Goal: Transaction & Acquisition: Purchase product/service

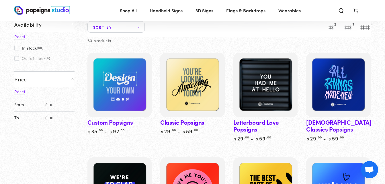
scroll to position [67, 0]
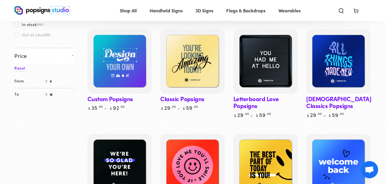
click at [194, 97] on link "Classic Popsigns" at bounding box center [192, 70] width 64 height 82
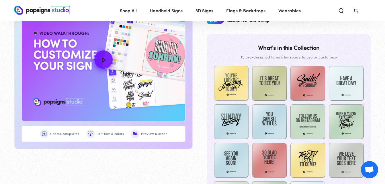
scroll to position [295, 0]
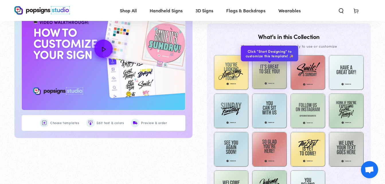
click at [266, 73] on img at bounding box center [269, 71] width 35 height 35
click at [276, 75] on img at bounding box center [269, 71] width 35 height 35
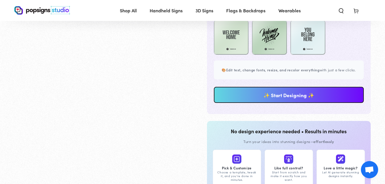
scroll to position [488, 0]
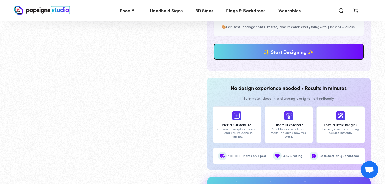
click at [317, 71] on div "**********" at bounding box center [289, 57] width 164 height 27
click at [316, 53] on link "✨ Start Designing ✨" at bounding box center [289, 51] width 150 height 16
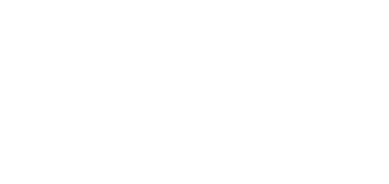
scroll to position [0, 0]
type textarea "An ancient tree with a door leading to a magical world"
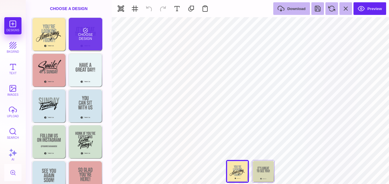
click at [91, 35] on div "Choose Design" at bounding box center [86, 34] width 34 height 33
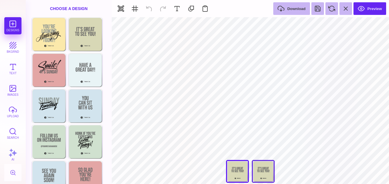
click at [268, 170] on div "Back" at bounding box center [263, 171] width 23 height 23
click at [108, 98] on div "Choose Design Choose Design Choose Design Choose Design Choose Design Choose De…" at bounding box center [69, 160] width 86 height 286
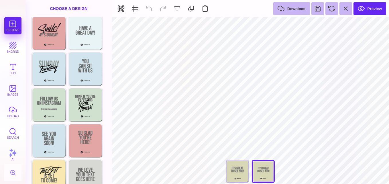
click at [114, 137] on section "Designs bkgrnd Text images upload Search AI set page background" at bounding box center [194, 92] width 389 height 184
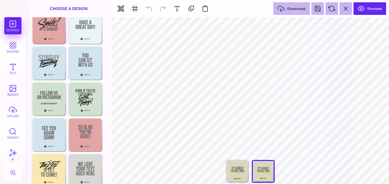
scroll to position [0, 0]
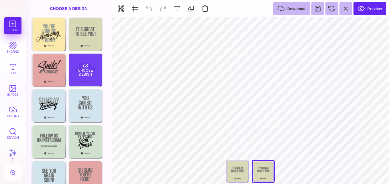
click at [90, 67] on div "Choose Design" at bounding box center [86, 70] width 34 height 33
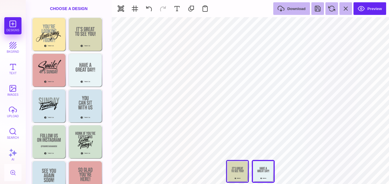
click at [231, 168] on div at bounding box center [237, 171] width 23 height 23
type input "#D8D8B6"
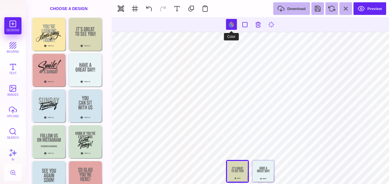
click at [235, 24] on button at bounding box center [231, 24] width 11 height 11
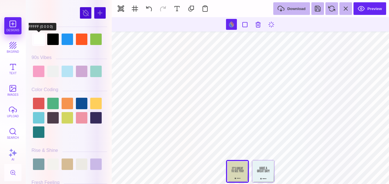
click at [41, 35] on div at bounding box center [38, 39] width 11 height 11
type input "#FFFFFF"
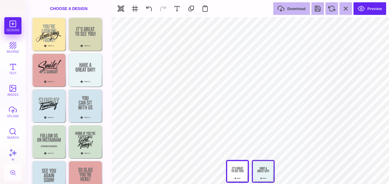
click at [264, 173] on div at bounding box center [263, 171] width 23 height 23
type input "#E7F3F5"
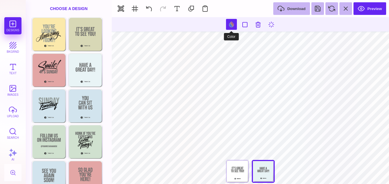
click at [231, 25] on button at bounding box center [231, 24] width 11 height 11
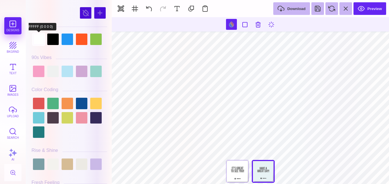
click at [43, 41] on div at bounding box center [38, 39] width 11 height 11
type input "#FFFFFF"
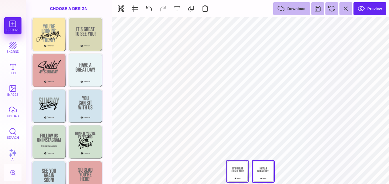
click at [234, 173] on div at bounding box center [237, 171] width 23 height 23
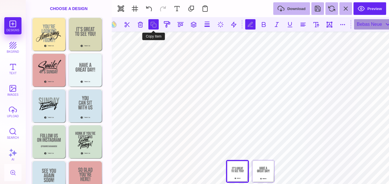
scroll to position [0, 1]
drag, startPoint x: 146, startPoint y: 9, endPoint x: 147, endPoint y: -8, distance: 16.4
click at [147, 0] on html "Designs bkgrnd Text images upload Search AI set page background" at bounding box center [194, 92] width 389 height 184
drag, startPoint x: 110, startPoint y: 48, endPoint x: 106, endPoint y: 78, distance: 30.3
click at [106, 78] on div "Choose Design Choose Design Choose Design Choose Design Choose Design Choose De…" at bounding box center [69, 160] width 86 height 286
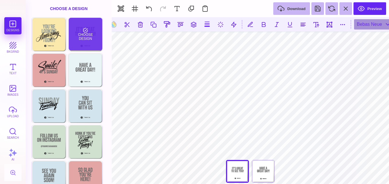
click at [93, 34] on div "Choose Design" at bounding box center [86, 34] width 34 height 33
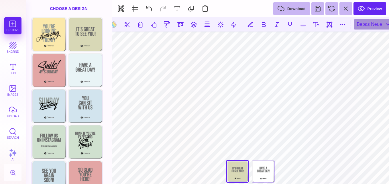
type input "#D8D8B6"
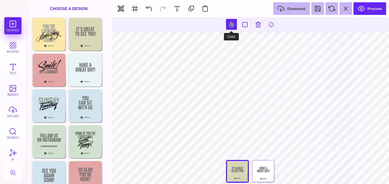
click at [231, 22] on button at bounding box center [231, 24] width 11 height 11
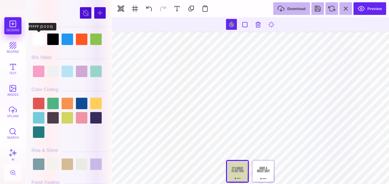
click at [40, 39] on div at bounding box center [38, 39] width 11 height 11
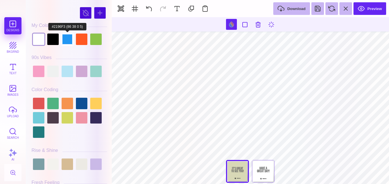
type input "#505050"
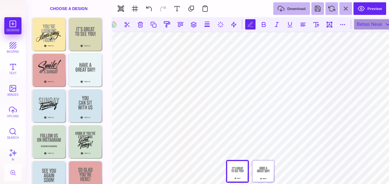
scroll to position [0, 1]
type textarea "*"
paste textarea "**********"
type textarea "**********"
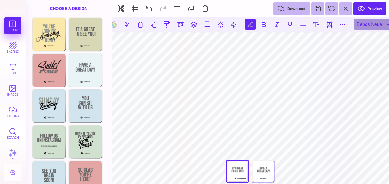
click at [384, 92] on html "Designs bkgrnd Text images upload Search AI set page background" at bounding box center [194, 92] width 389 height 184
type textarea "**********"
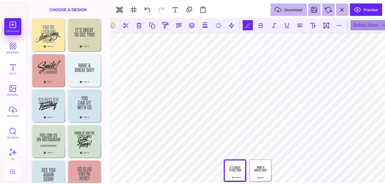
scroll to position [0, 3]
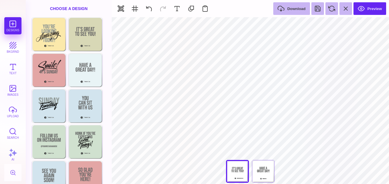
type input "#000000"
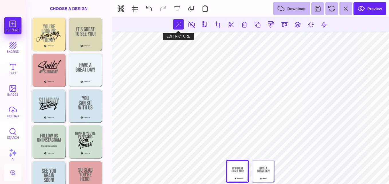
click at [179, 25] on button at bounding box center [178, 24] width 10 height 10
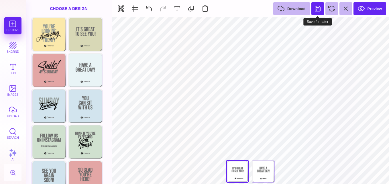
click at [317, 8] on button at bounding box center [317, 8] width 13 height 13
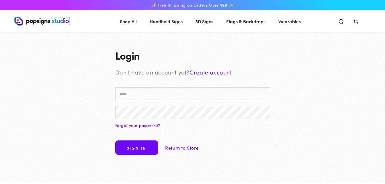
click at [218, 99] on input "Email" at bounding box center [192, 93] width 155 height 13
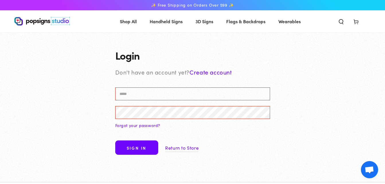
click at [187, 94] on input "Email" at bounding box center [192, 93] width 155 height 13
type input "**********"
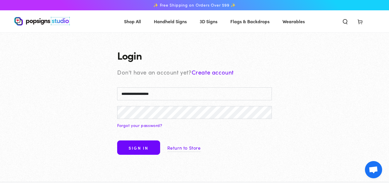
click at [117, 140] on button "Sign in" at bounding box center [138, 147] width 43 height 14
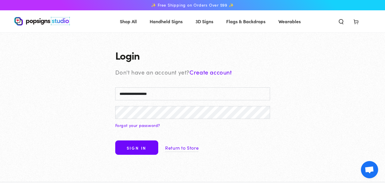
click at [149, 150] on button "Sign in" at bounding box center [136, 147] width 43 height 14
click at [115, 140] on button "Sign in" at bounding box center [136, 147] width 43 height 14
click at [143, 143] on button "Sign in" at bounding box center [136, 147] width 43 height 14
click at [115, 140] on button "Sign in" at bounding box center [136, 147] width 43 height 14
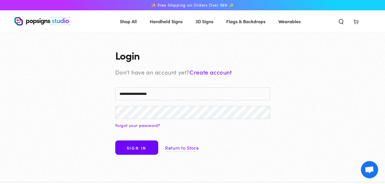
click at [132, 144] on button "Sign in" at bounding box center [136, 147] width 43 height 14
click at [194, 147] on link "Return to Store" at bounding box center [182, 148] width 34 height 8
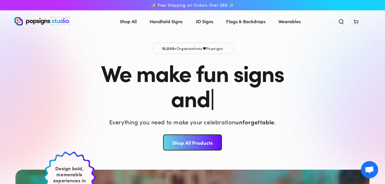
click at [215, 139] on link "Shop All Products" at bounding box center [192, 142] width 59 height 16
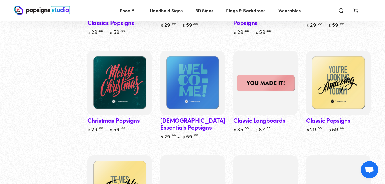
scroll to position [286, 0]
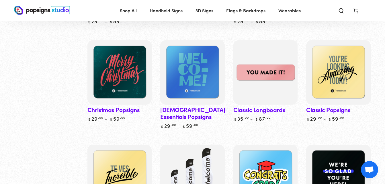
click at [323, 109] on link "Classic Popsigns" at bounding box center [338, 81] width 64 height 82
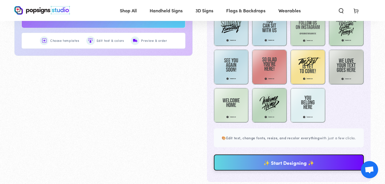
click at [305, 167] on link "✨ Start Designing ✨" at bounding box center [289, 162] width 150 height 16
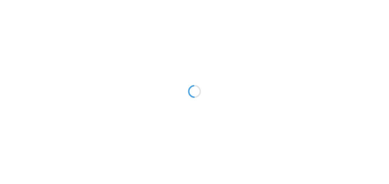
type textarea "An ancient tree with a door leading to a magical world"
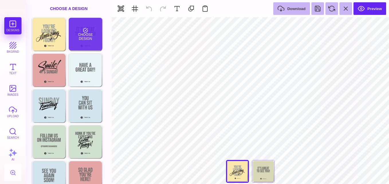
click at [88, 40] on div "Choose Design" at bounding box center [86, 34] width 34 height 33
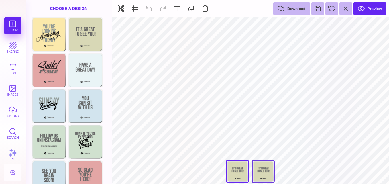
click at [266, 177] on div "Back" at bounding box center [263, 171] width 23 height 23
drag, startPoint x: 109, startPoint y: 98, endPoint x: 109, endPoint y: 118, distance: 19.5
click at [109, 118] on div "Choose Design Choose Design Choose Design Choose Design Choose Design Choose De…" at bounding box center [69, 160] width 86 height 286
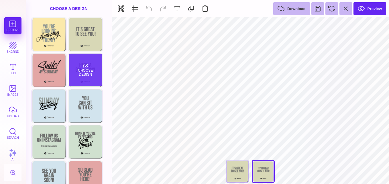
click at [96, 73] on div "Choose Design" at bounding box center [86, 70] width 34 height 33
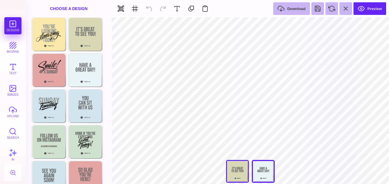
click at [237, 173] on div at bounding box center [237, 171] width 23 height 23
type input "#D8D8B6"
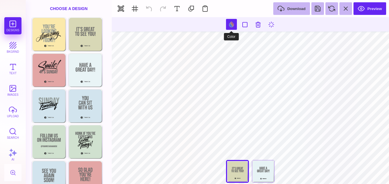
click at [235, 26] on button at bounding box center [231, 24] width 11 height 11
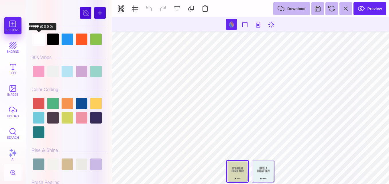
click at [37, 36] on div at bounding box center [38, 39] width 11 height 11
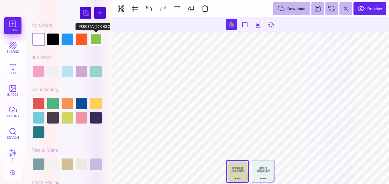
type input "#000000"
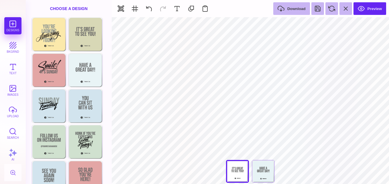
type input "#466B80"
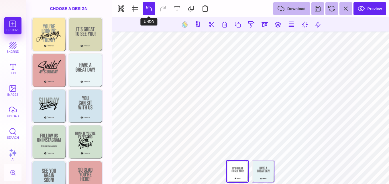
click at [149, 10] on button at bounding box center [149, 8] width 13 height 13
click at [148, 6] on button at bounding box center [149, 8] width 13 height 13
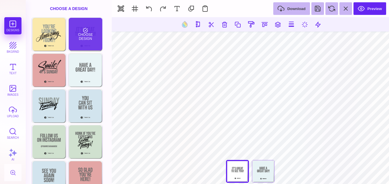
click at [90, 38] on div "Choose Design" at bounding box center [86, 34] width 34 height 33
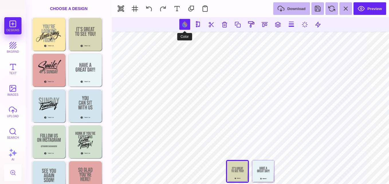
click at [184, 25] on button at bounding box center [184, 24] width 11 height 11
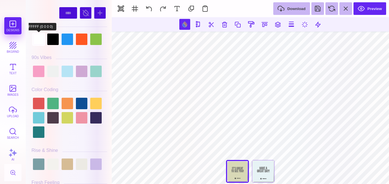
click at [41, 42] on div at bounding box center [38, 39] width 11 height 11
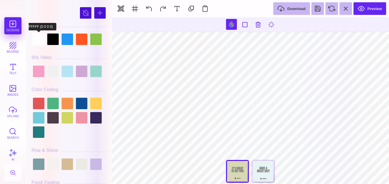
click at [38, 38] on div at bounding box center [38, 39] width 11 height 11
type input "#FFFFFF"
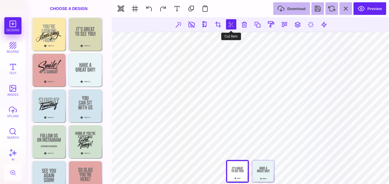
click at [231, 25] on button at bounding box center [231, 24] width 10 height 10
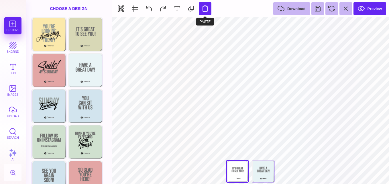
click at [206, 10] on button at bounding box center [205, 8] width 13 height 13
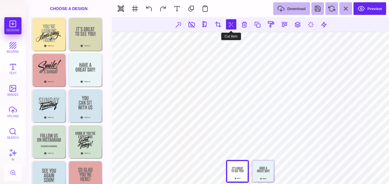
click at [229, 23] on button at bounding box center [231, 24] width 10 height 10
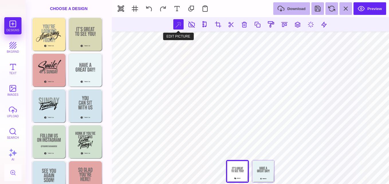
click at [175, 24] on button at bounding box center [178, 24] width 10 height 10
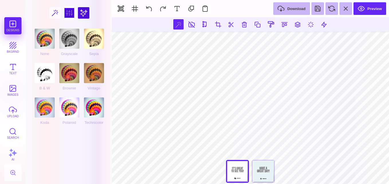
click at [64, 12] on div at bounding box center [69, 12] width 11 height 11
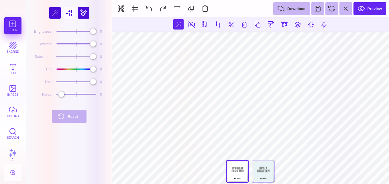
click at [91, 12] on div at bounding box center [70, 13] width 76 height 14
click at [83, 12] on div at bounding box center [83, 12] width 11 height 11
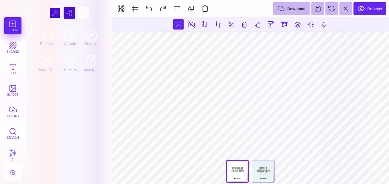
click at [57, 13] on div at bounding box center [54, 12] width 11 height 11
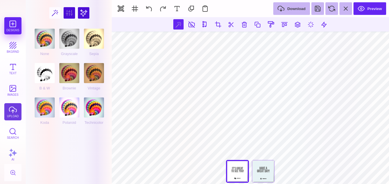
click at [14, 117] on button "upload" at bounding box center [12, 111] width 17 height 17
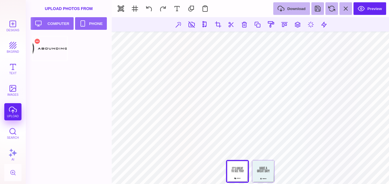
click at [47, 48] on div at bounding box center [50, 49] width 36 height 26
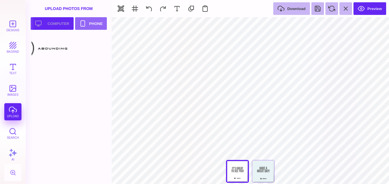
click at [58, 22] on button "Upload your artwork Computer" at bounding box center [52, 23] width 43 height 13
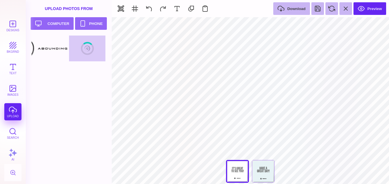
click at [167, 91] on section "Designs bkgrnd Text images upload Search AI set page background" at bounding box center [194, 92] width 389 height 184
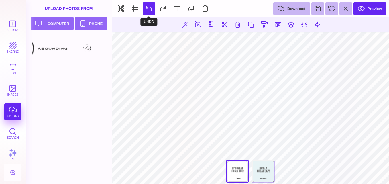
click at [151, 9] on button at bounding box center [149, 8] width 13 height 13
click at [145, 10] on button at bounding box center [149, 8] width 13 height 13
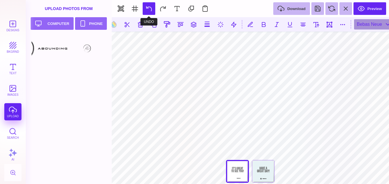
click at [149, 5] on button at bounding box center [149, 8] width 13 height 13
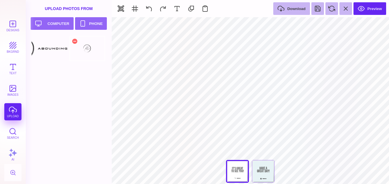
type input "#505050"
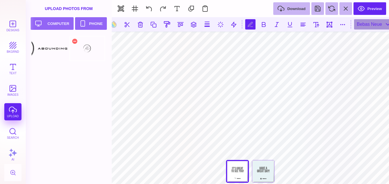
scroll to position [0, 1]
type textarea "**********"
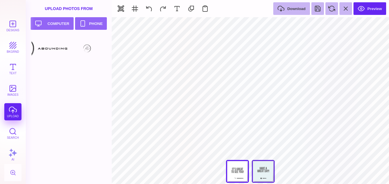
click at [263, 165] on div at bounding box center [263, 171] width 23 height 23
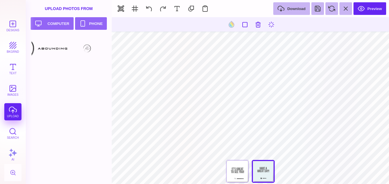
type input "#E7F3F5"
click at [229, 25] on button at bounding box center [231, 24] width 11 height 11
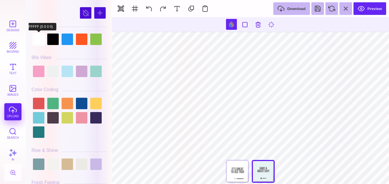
click at [38, 40] on div at bounding box center [38, 39] width 11 height 11
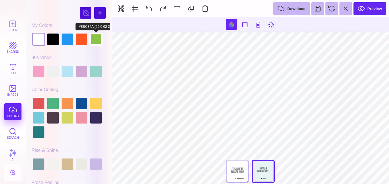
type input "#505050"
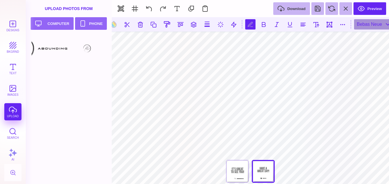
scroll to position [0, 1]
type textarea "*"
type textarea "**********"
click at [145, 11] on button at bounding box center [149, 8] width 13 height 13
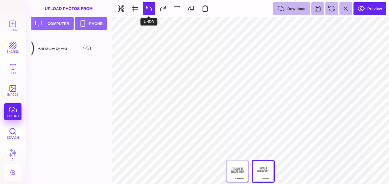
click at [151, 3] on button at bounding box center [149, 8] width 13 height 13
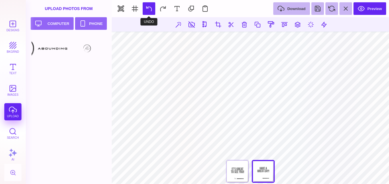
click at [151, 12] on button at bounding box center [149, 8] width 13 height 13
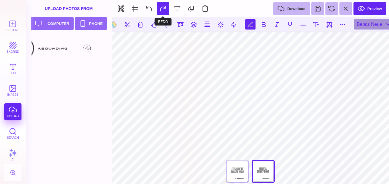
click at [158, 8] on button at bounding box center [163, 8] width 13 height 13
click at [150, 5] on button at bounding box center [149, 8] width 13 height 13
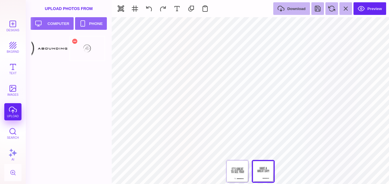
click at [91, 47] on div at bounding box center [87, 49] width 36 height 26
type input "#000000"
click at [243, 171] on div at bounding box center [237, 171] width 23 height 23
click at [267, 176] on div at bounding box center [263, 171] width 23 height 23
click at [245, 174] on div at bounding box center [237, 171] width 23 height 23
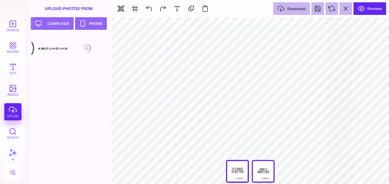
click at [265, 174] on div at bounding box center [263, 171] width 23 height 23
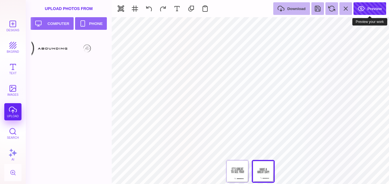
click at [366, 8] on button "Preview" at bounding box center [369, 8] width 33 height 13
type input "****"
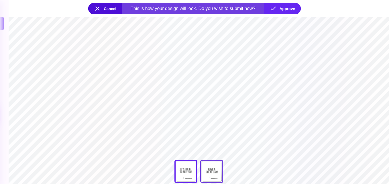
click at [208, 174] on div at bounding box center [211, 171] width 23 height 23
click at [181, 173] on div at bounding box center [185, 171] width 23 height 23
click at [217, 168] on div at bounding box center [211, 171] width 23 height 23
click at [195, 168] on div at bounding box center [185, 171] width 23 height 23
click at [220, 141] on section at bounding box center [199, 100] width 380 height 167
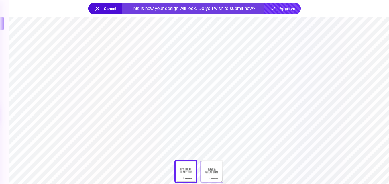
click at [288, 8] on button "Approve" at bounding box center [282, 8] width 37 height 11
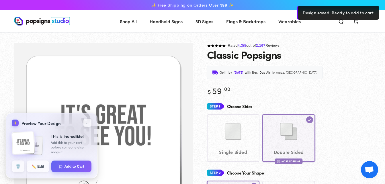
click at [356, 23] on icon at bounding box center [356, 22] width 6 height 6
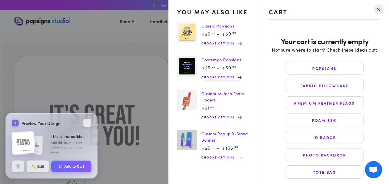
click at [348, 27] on summary "Cart" at bounding box center [355, 21] width 15 height 13
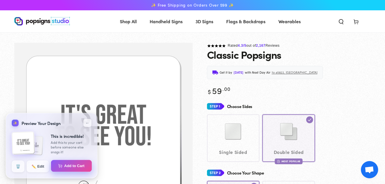
click at [81, 167] on button "Add to Cart" at bounding box center [71, 166] width 41 height 12
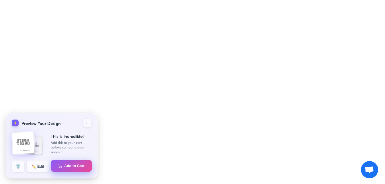
select select "**********"
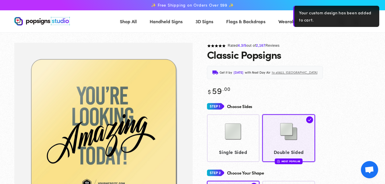
click at [341, 51] on div "Classic Popsigns" at bounding box center [289, 54] width 164 height 11
click at [330, 35] on section at bounding box center [192, 37] width 385 height 10
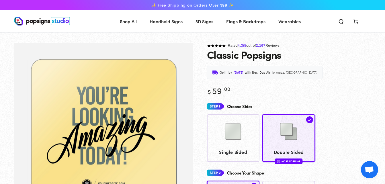
click at [357, 26] on span "Cart" at bounding box center [355, 21] width 15 height 13
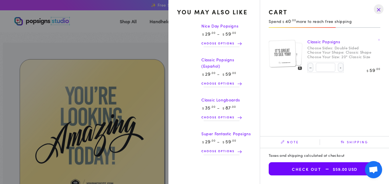
select select "**********"
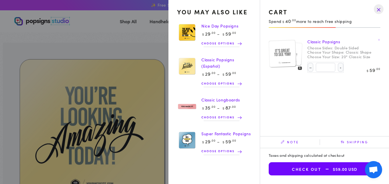
click at [296, 60] on img at bounding box center [282, 54] width 28 height 28
click at [299, 60] on img at bounding box center [290, 54] width 24 height 24
click at [382, 10] on drawer-close-button at bounding box center [378, 9] width 15 height 13
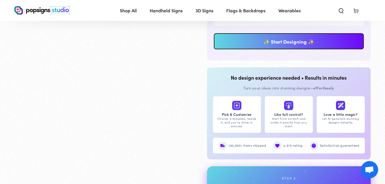
scroll to position [469, 0]
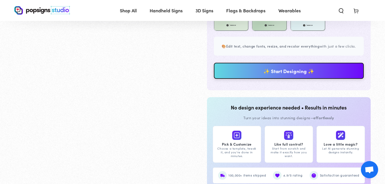
click at [296, 78] on link "✨ Start Designing ✨" at bounding box center [289, 71] width 150 height 16
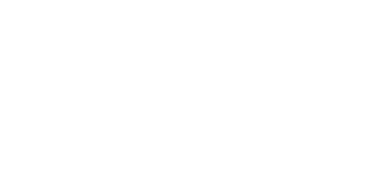
scroll to position [0, 0]
type textarea "An ancient tree with a door leading to a magical world"
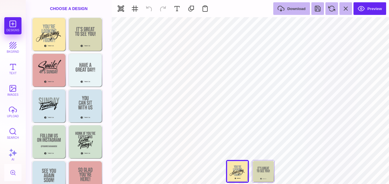
click at [111, 82] on section "Designs bkgrnd Text images upload Search AI set page background" at bounding box center [194, 92] width 389 height 184
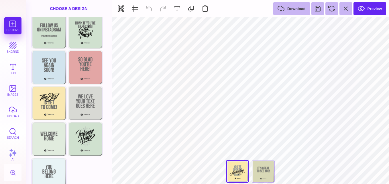
scroll to position [120, 0]
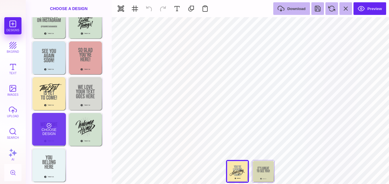
click at [60, 134] on div "Choose Design" at bounding box center [49, 129] width 34 height 33
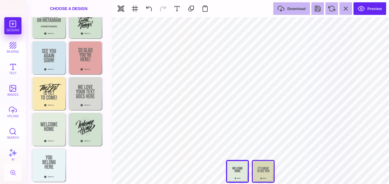
click at [259, 164] on div "Back" at bounding box center [263, 171] width 23 height 23
click at [113, 91] on section "Designs bkgrnd Text images upload Search AI set page background" at bounding box center [194, 92] width 389 height 184
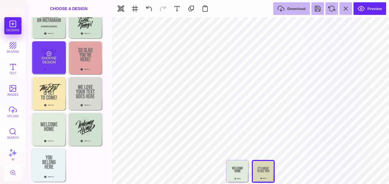
click at [60, 56] on div "Choose Design" at bounding box center [49, 57] width 34 height 33
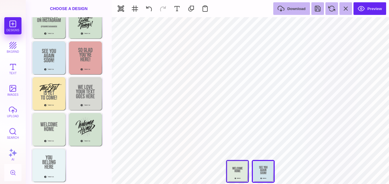
click at [239, 168] on div at bounding box center [237, 171] width 23 height 23
type input "#E0EADD"
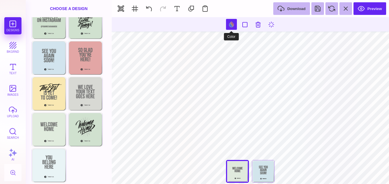
click at [235, 20] on button at bounding box center [231, 24] width 11 height 11
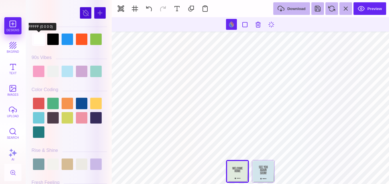
click at [40, 39] on div at bounding box center [38, 39] width 11 height 11
type input "#FFFFFF"
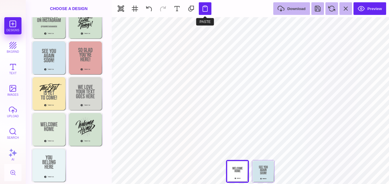
click at [205, 9] on button at bounding box center [205, 8] width 13 height 13
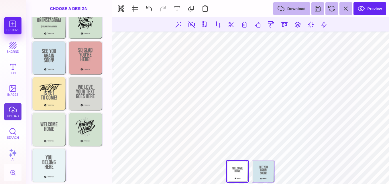
click at [15, 110] on button "upload" at bounding box center [12, 111] width 17 height 17
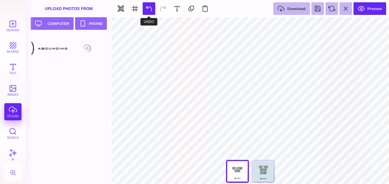
click at [148, 9] on button at bounding box center [149, 8] width 13 height 13
click at [111, 111] on section "Upload Photos From Upload your artwork Computer Phone" at bounding box center [69, 92] width 86 height 184
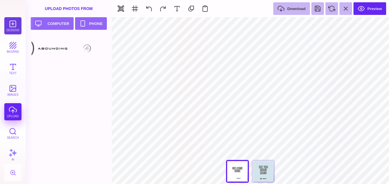
click at [9, 28] on button "Designs" at bounding box center [12, 25] width 17 height 17
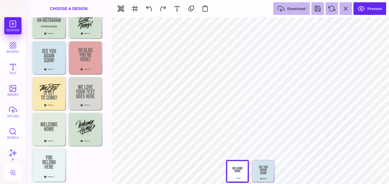
click at [231, 174] on div at bounding box center [250, 173] width 57 height 26
click at [245, 165] on div at bounding box center [250, 173] width 57 height 26
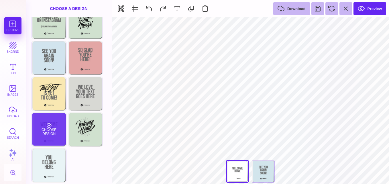
click at [56, 128] on div "Choose Design" at bounding box center [49, 129] width 34 height 33
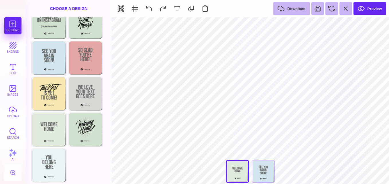
type input "#E0EADD"
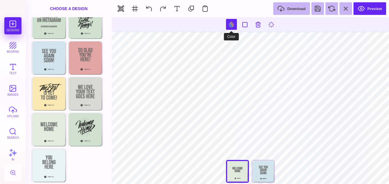
click at [231, 23] on button at bounding box center [231, 24] width 11 height 11
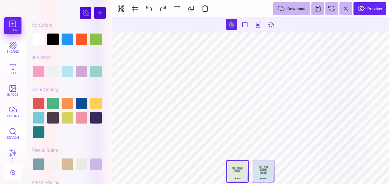
click at [45, 40] on div at bounding box center [70, 39] width 76 height 14
click at [27, 39] on div "#E0EADD **** **** **** **** **** **** ****** ***** My Colors" at bounding box center [69, 92] width 86 height 184
click at [39, 39] on div at bounding box center [38, 39] width 11 height 11
type input "#FFFFFF"
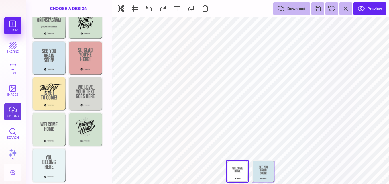
click at [11, 116] on button "upload" at bounding box center [12, 111] width 17 height 17
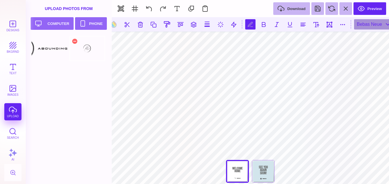
scroll to position [0, 0]
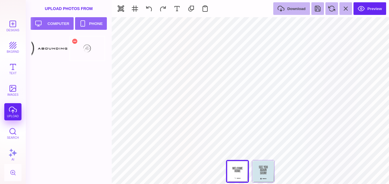
type input "#505050"
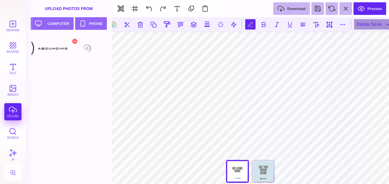
scroll to position [0, 1]
type textarea "*"
type textarea "**********"
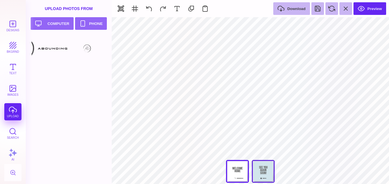
click at [266, 167] on div at bounding box center [263, 171] width 23 height 23
type input "#D2E5EC"
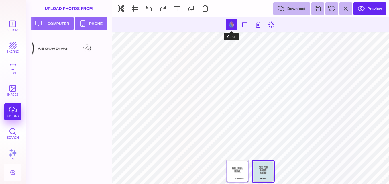
click at [229, 20] on button at bounding box center [231, 24] width 11 height 11
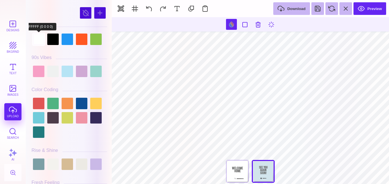
click at [41, 40] on div at bounding box center [38, 39] width 11 height 11
type input "#666766"
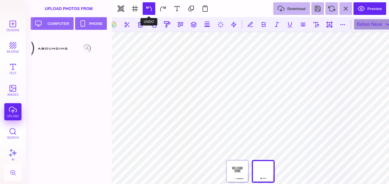
click at [154, 12] on button at bounding box center [149, 8] width 13 height 13
click at [169, 116] on section "Designs bkgrnd Text images upload Search AI set page background" at bounding box center [194, 92] width 389 height 184
click at [115, 23] on button at bounding box center [113, 24] width 11 height 11
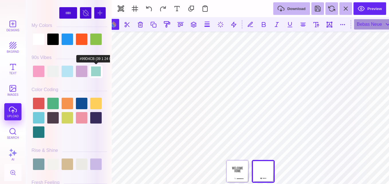
click at [97, 71] on div at bounding box center [95, 71] width 11 height 11
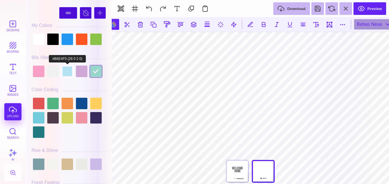
click at [69, 71] on div at bounding box center [67, 71] width 11 height 11
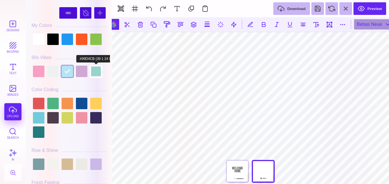
click at [93, 69] on div at bounding box center [95, 71] width 11 height 11
type input "#99D4CB"
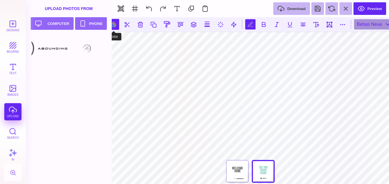
click at [115, 23] on button at bounding box center [113, 24] width 11 height 11
click at [114, 26] on button at bounding box center [113, 24] width 11 height 11
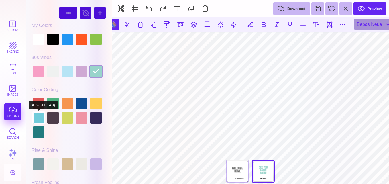
click at [39, 119] on div at bounding box center [38, 117] width 11 height 11
type input "#71CBDA"
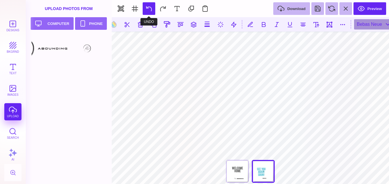
click at [146, 10] on button at bounding box center [149, 8] width 13 height 13
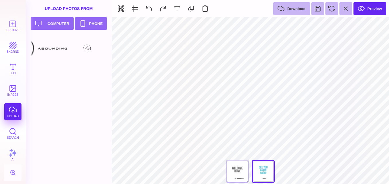
type input "#71CBDA"
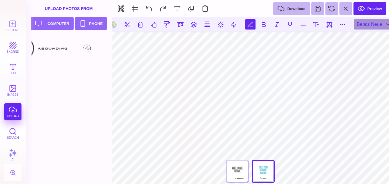
scroll to position [0, 0]
type textarea "*"
type textarea "**********"
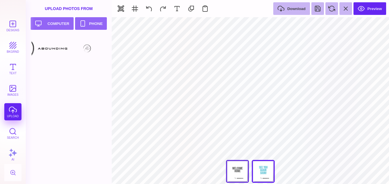
click at [241, 172] on div at bounding box center [237, 171] width 23 height 23
click at [266, 170] on div at bounding box center [263, 171] width 23 height 23
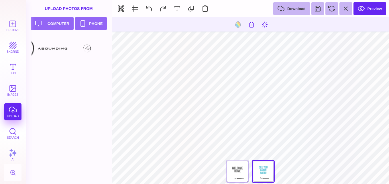
type input "#71CBDA"
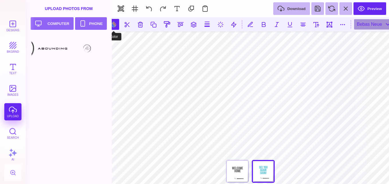
click at [115, 23] on button at bounding box center [113, 24] width 11 height 11
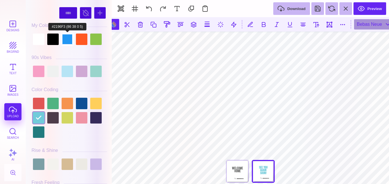
click at [69, 38] on div at bounding box center [67, 39] width 11 height 11
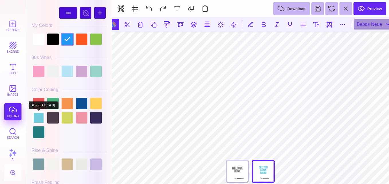
click at [44, 117] on div at bounding box center [38, 117] width 11 height 11
type input "#71CBDA"
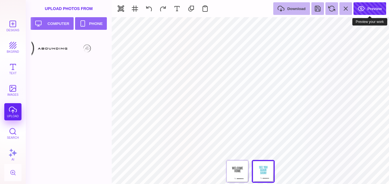
click at [373, 8] on button "Preview" at bounding box center [369, 8] width 33 height 13
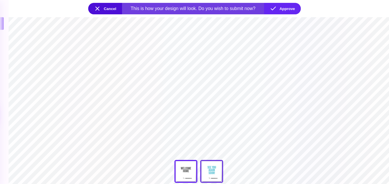
click at [219, 172] on div at bounding box center [211, 171] width 23 height 23
click at [185, 172] on div at bounding box center [185, 171] width 23 height 23
click at [285, 12] on button "Approve" at bounding box center [282, 8] width 37 height 11
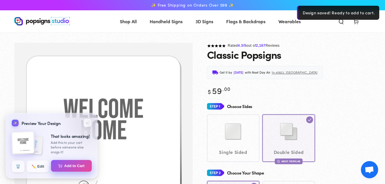
click at [86, 163] on button "Add to Cart" at bounding box center [71, 166] width 41 height 12
select select "**********"
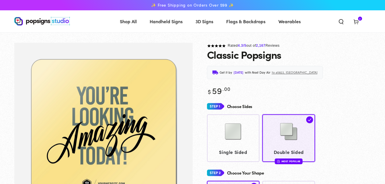
click at [358, 20] on icon at bounding box center [356, 22] width 6 height 6
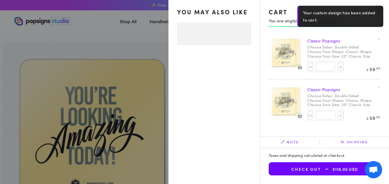
select select "**********"
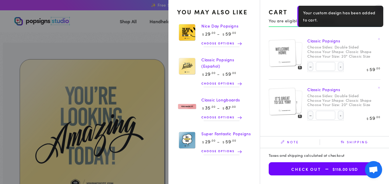
click at [319, 55] on dt "Choose Your Size:" at bounding box center [323, 56] width 33 height 5
click at [316, 38] on link "Classic Popsigns" at bounding box center [323, 41] width 33 height 6
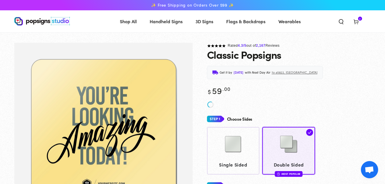
click at [353, 22] on icon at bounding box center [356, 22] width 6 height 6
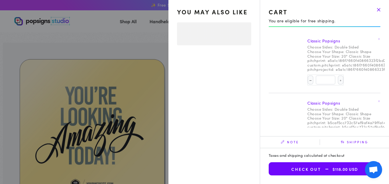
select select "**********"
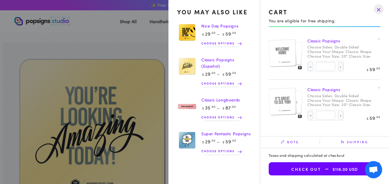
click at [298, 103] on img at bounding box center [290, 101] width 24 height 24
click at [298, 49] on img at bounding box center [290, 53] width 24 height 24
click at [300, 101] on img at bounding box center [290, 101] width 24 height 24
click at [287, 107] on img at bounding box center [282, 102] width 28 height 28
click at [287, 105] on img at bounding box center [282, 102] width 28 height 28
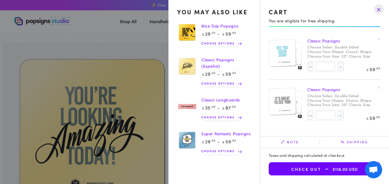
click at [296, 100] on img at bounding box center [282, 102] width 28 height 28
click at [328, 93] on dt "Choose Sides:" at bounding box center [320, 95] width 26 height 5
click at [348, 109] on div "Classic Popsigns Choose Sides: Double Sided Choose Your Shape: Classic Shape Ch…" at bounding box center [343, 103] width 73 height 39
click at [379, 87] on icon at bounding box center [379, 87] width 2 height 2
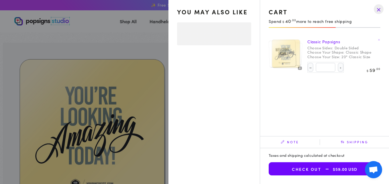
select select "**********"
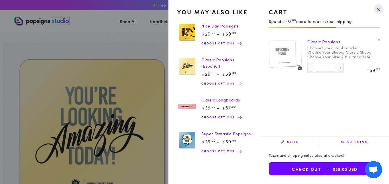
click at [348, 27] on summary "Cart 1 1 item" at bounding box center [355, 21] width 15 height 13
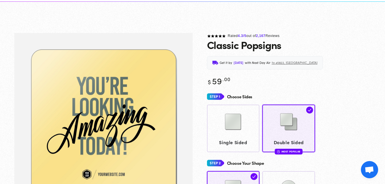
scroll to position [469, 0]
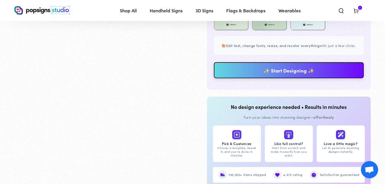
click at [331, 78] on link "✨ Start Designing ✨" at bounding box center [289, 70] width 150 height 16
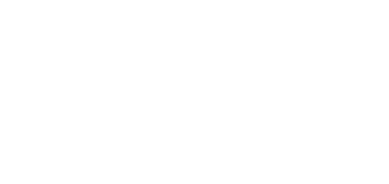
scroll to position [0, 0]
type textarea "An ancient tree with a door leading to a magical world"
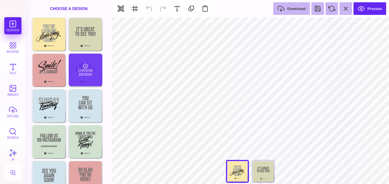
click at [90, 70] on div "Choose Design" at bounding box center [86, 70] width 34 height 33
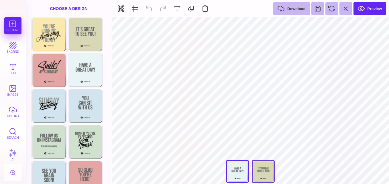
click at [262, 166] on div "Back" at bounding box center [263, 171] width 23 height 23
click at [232, 179] on div at bounding box center [237, 171] width 23 height 23
type input "#E7F3F5"
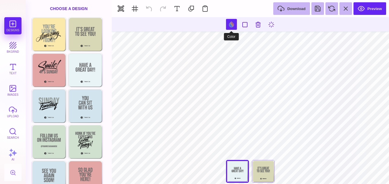
click at [233, 21] on button at bounding box center [231, 24] width 11 height 11
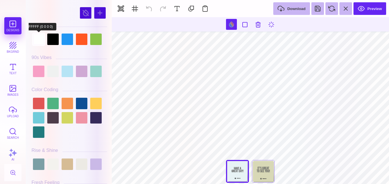
click at [37, 41] on div at bounding box center [38, 39] width 11 height 11
type input "#FFFFFF"
click at [262, 166] on div "Back" at bounding box center [263, 171] width 23 height 23
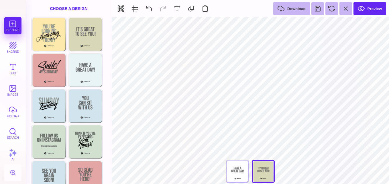
type input "#D8D8B6"
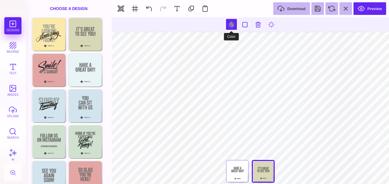
click at [228, 27] on button at bounding box center [231, 24] width 11 height 11
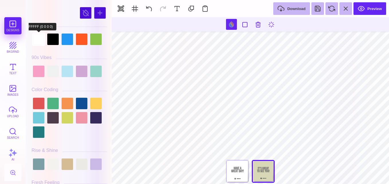
click at [41, 39] on div at bounding box center [38, 39] width 11 height 11
type input "#FFFFFF"
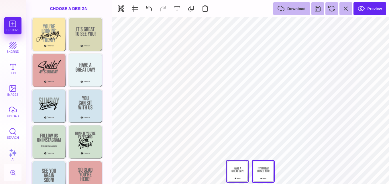
click at [240, 176] on div at bounding box center [237, 171] width 23 height 23
type input "#666766"
click at [267, 169] on div "Back" at bounding box center [263, 171] width 23 height 23
click at [241, 172] on div at bounding box center [237, 171] width 23 height 23
click at [267, 162] on div "Back" at bounding box center [263, 171] width 23 height 23
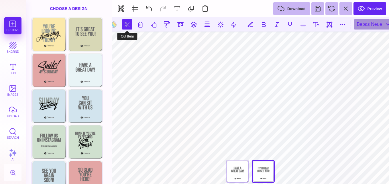
click at [122, 22] on button at bounding box center [127, 24] width 10 height 10
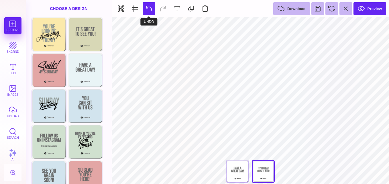
click at [145, 7] on button at bounding box center [149, 8] width 13 height 13
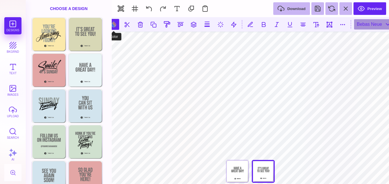
click at [117, 25] on button at bounding box center [113, 24] width 11 height 11
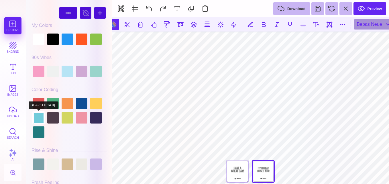
click at [36, 115] on div at bounding box center [38, 117] width 11 height 11
type input "#71CBDA"
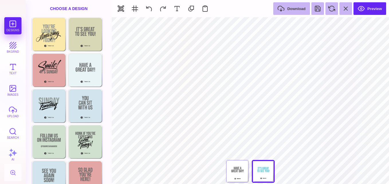
type input "#000000"
click at [14, 112] on button "upload" at bounding box center [12, 111] width 17 height 17
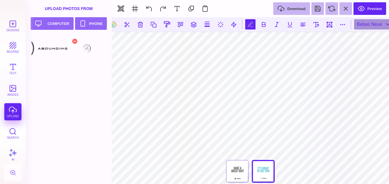
type textarea "*"
type textarea "**********"
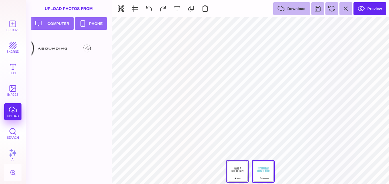
click at [236, 175] on div at bounding box center [237, 171] width 23 height 23
click at [262, 178] on div "Back" at bounding box center [263, 171] width 23 height 23
click at [242, 179] on div at bounding box center [237, 171] width 23 height 23
click at [264, 174] on div "Back" at bounding box center [263, 171] width 23 height 23
click at [252, 172] on div "**** Back" at bounding box center [250, 173] width 57 height 26
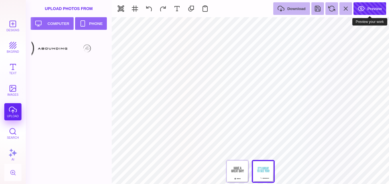
click at [368, 9] on button "Preview" at bounding box center [369, 8] width 33 height 13
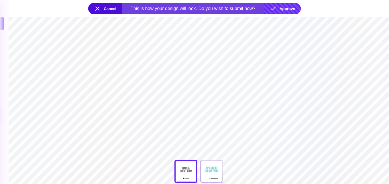
click at [287, 11] on button "Approve" at bounding box center [282, 8] width 37 height 11
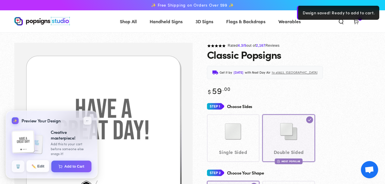
click at [40, 162] on button "✏️ Edit" at bounding box center [37, 166] width 23 height 12
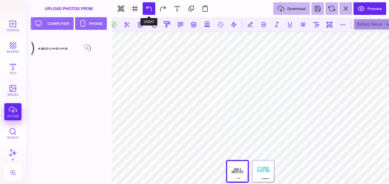
click at [144, 9] on button at bounding box center [149, 8] width 13 height 13
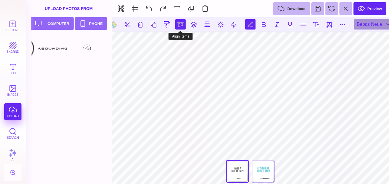
scroll to position [0, 1]
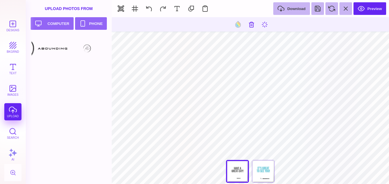
type input "#666766"
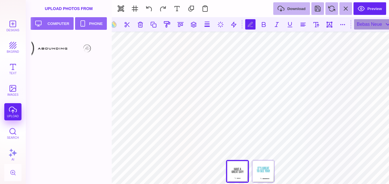
scroll to position [0, 3]
type textarea "**********"
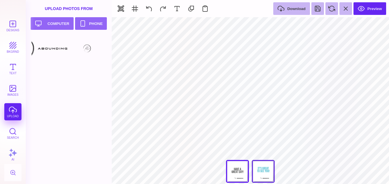
click at [266, 175] on div "Back" at bounding box center [263, 171] width 23 height 23
type input "#71CBDA"
click at [243, 172] on div at bounding box center [237, 171] width 23 height 23
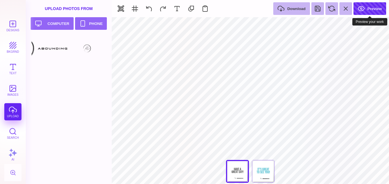
click at [359, 9] on button "Preview" at bounding box center [369, 8] width 33 height 13
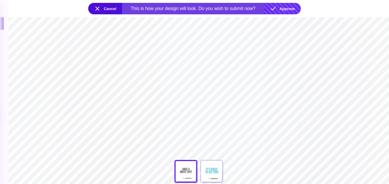
click at [284, 6] on button "Approve" at bounding box center [282, 8] width 37 height 11
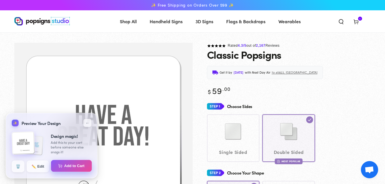
click at [63, 168] on button "Add to Cart" at bounding box center [71, 166] width 41 height 12
select select "**********"
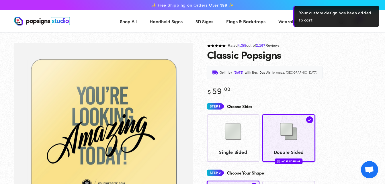
click at [322, 56] on div "Classic Popsigns" at bounding box center [289, 54] width 164 height 11
click at [340, 35] on section at bounding box center [192, 37] width 385 height 10
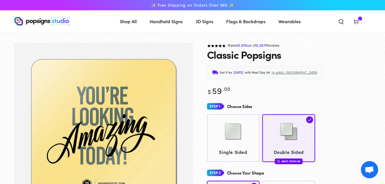
click at [356, 15] on header "Shop All Shop All Shop By Product Shop By Product Shop By Category" at bounding box center [192, 21] width 385 height 22
click at [355, 19] on icon at bounding box center [356, 22] width 6 height 6
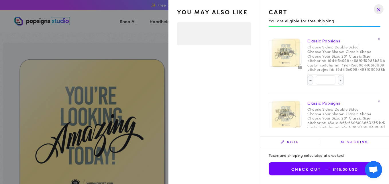
select select "**********"
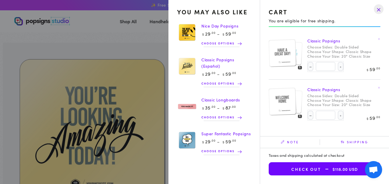
click at [289, 60] on img at bounding box center [282, 53] width 28 height 28
click at [302, 58] on div at bounding box center [290, 53] width 25 height 25
click at [285, 60] on img at bounding box center [282, 53] width 28 height 28
click at [296, 60] on img at bounding box center [282, 53] width 28 height 28
click at [299, 103] on img at bounding box center [290, 101] width 24 height 24
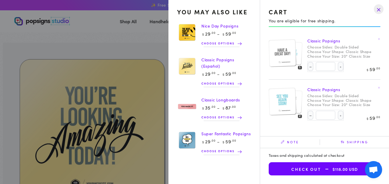
click at [298, 100] on img at bounding box center [290, 101] width 24 height 24
click at [298, 57] on img at bounding box center [290, 53] width 24 height 24
click at [348, 27] on summary "Cart 2 2 items" at bounding box center [355, 21] width 15 height 13
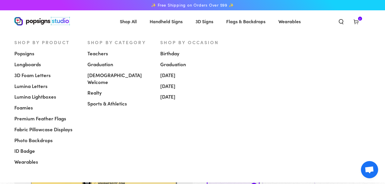
click at [26, 52] on span "Popsigns" at bounding box center [24, 53] width 20 height 7
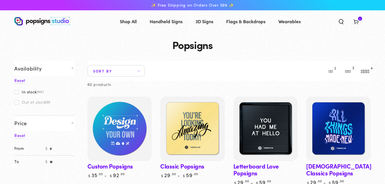
click at [130, 123] on img at bounding box center [119, 129] width 66 height 66
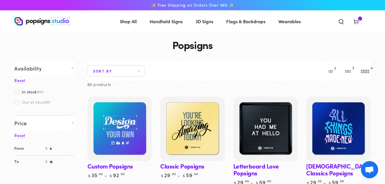
click at [359, 19] on span "2 2 items" at bounding box center [360, 19] width 4 height 4
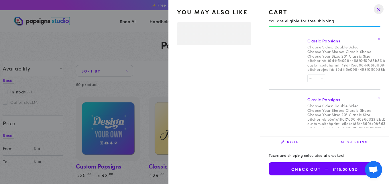
select select "**********"
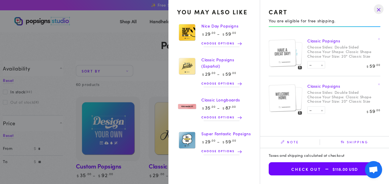
click at [327, 174] on button "Check out $118.00 USD" at bounding box center [325, 168] width 112 height 13
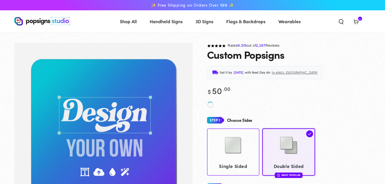
click at [240, 137] on img at bounding box center [233, 145] width 29 height 29
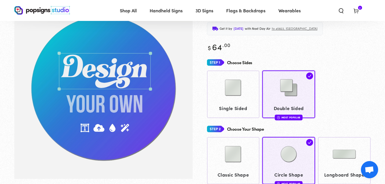
scroll to position [51, 0]
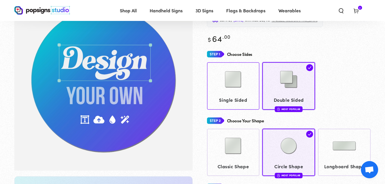
click at [242, 85] on img at bounding box center [233, 79] width 29 height 29
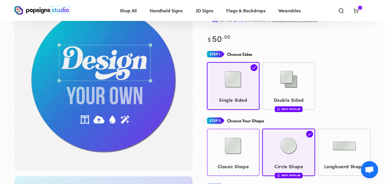
click at [241, 151] on img at bounding box center [233, 145] width 29 height 29
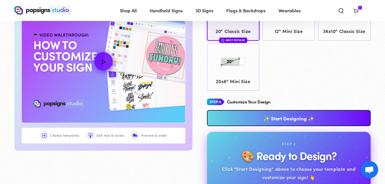
scroll to position [300, 0]
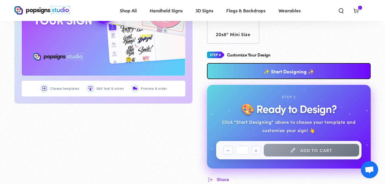
click at [299, 79] on div "**********" at bounding box center [289, 116] width 164 height 133
drag, startPoint x: 299, startPoint y: 79, endPoint x: 295, endPoint y: 72, distance: 7.8
click at [295, 72] on div "**********" at bounding box center [289, 116] width 164 height 133
drag, startPoint x: 295, startPoint y: 72, endPoint x: 267, endPoint y: 74, distance: 28.4
click at [267, 74] on link "✨ Start Designing ✨" at bounding box center [289, 71] width 164 height 16
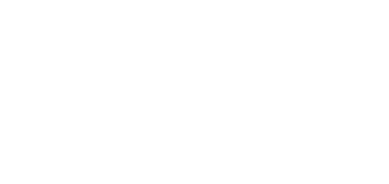
scroll to position [0, 0]
type textarea "An ancient tree with a door leading to a magical world"
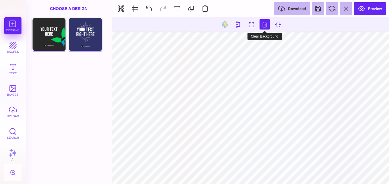
click at [265, 25] on button at bounding box center [265, 24] width 10 height 10
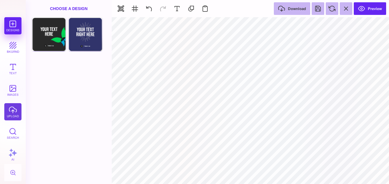
click at [11, 112] on button "upload" at bounding box center [12, 111] width 17 height 17
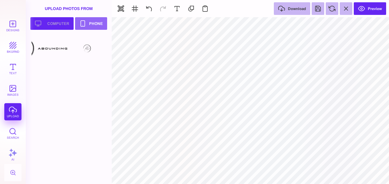
click at [59, 24] on button "Upload your artwork Computer" at bounding box center [51, 23] width 43 height 13
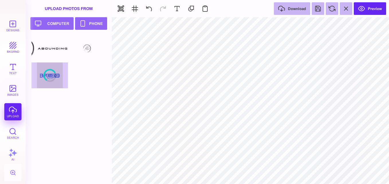
click at [56, 80] on div at bounding box center [71, 63] width 78 height 54
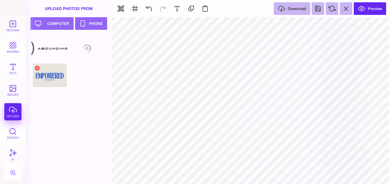
click at [56, 80] on div at bounding box center [50, 75] width 36 height 26
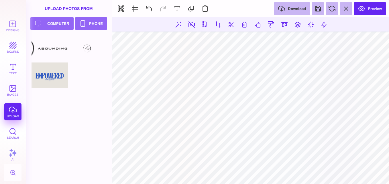
click at [204, 169] on section at bounding box center [250, 100] width 277 height 167
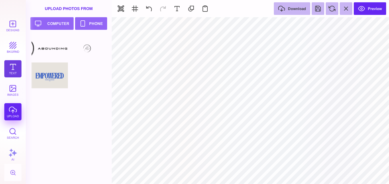
click at [21, 68] on button "Text" at bounding box center [12, 68] width 17 height 17
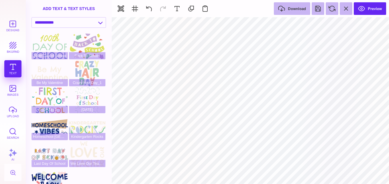
drag, startPoint x: 108, startPoint y: 105, endPoint x: 106, endPoint y: 144, distance: 39.3
click at [106, 144] on div "100th Day of School Back To School Be My Valentine Crazy Hair Day_1 [DATE] 2 [D…" at bounding box center [71, 115] width 78 height 162
click at [12, 46] on button "bkgrnd" at bounding box center [12, 47] width 17 height 17
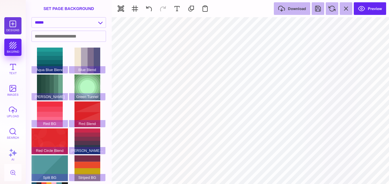
click at [12, 30] on button "Designs" at bounding box center [12, 25] width 17 height 17
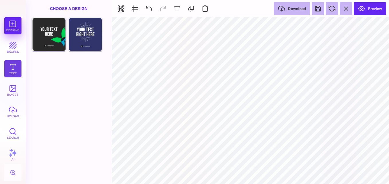
click at [18, 71] on button "Text" at bounding box center [12, 68] width 17 height 17
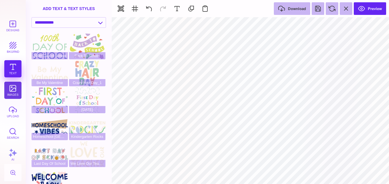
click at [20, 84] on button "images" at bounding box center [12, 90] width 17 height 17
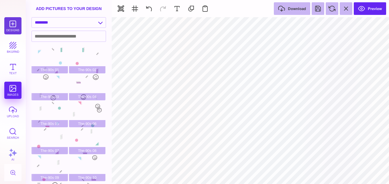
click at [13, 27] on button "Designs" at bounding box center [12, 25] width 17 height 17
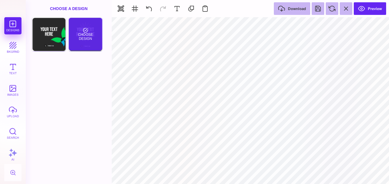
click at [87, 41] on div "Choose Design" at bounding box center [86, 34] width 34 height 33
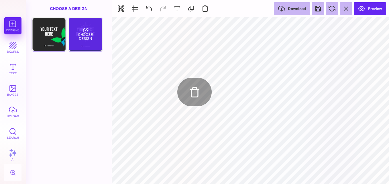
type input "#FFFFFF"
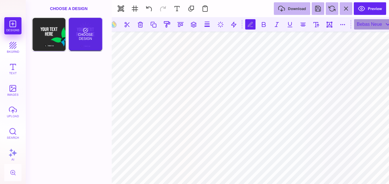
scroll to position [0, 1]
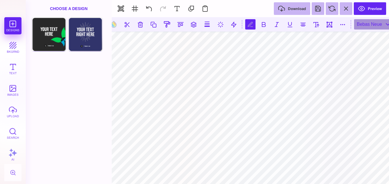
type textarea "*********"
click at [93, 69] on div "Front Choose Design Add this Page Back Choose Design Add this Page" at bounding box center [69, 100] width 86 height 167
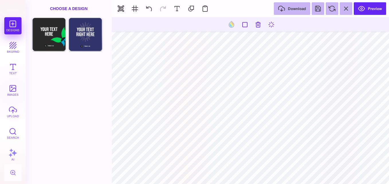
type input "#30346A"
click at [232, 25] on button at bounding box center [231, 24] width 11 height 11
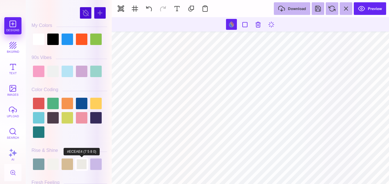
click at [84, 162] on div at bounding box center [81, 163] width 11 height 11
type input "#ECEAE4"
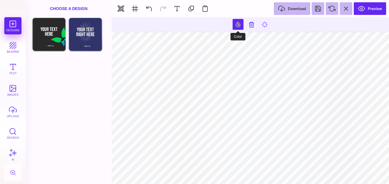
click at [233, 25] on button at bounding box center [238, 24] width 11 height 11
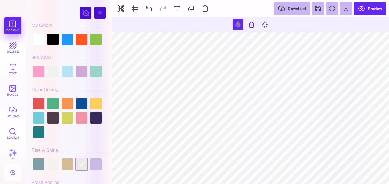
click at [112, 16] on section "Download Preview" at bounding box center [250, 8] width 277 height 17
drag, startPoint x: 109, startPoint y: 16, endPoint x: 108, endPoint y: 33, distance: 16.3
click at [108, 33] on div "#ECEAE4 **** **** **** **** **** **** ****** ***** My Colors" at bounding box center [69, 93] width 81 height 181
drag, startPoint x: 110, startPoint y: 17, endPoint x: 110, endPoint y: 26, distance: 9.2
click at [110, 26] on div "#ECEAE4 **** **** **** **** **** **** ****** ***** My Colors" at bounding box center [69, 92] width 86 height 184
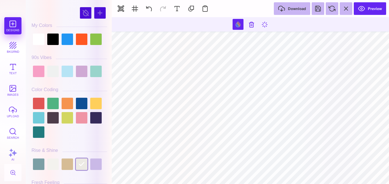
scroll to position [158, 0]
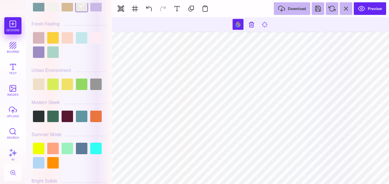
drag, startPoint x: 109, startPoint y: 32, endPoint x: 107, endPoint y: 62, distance: 29.9
click at [107, 62] on div "#ECEAE4 **** **** **** **** **** **** ****** ***** My Colors" at bounding box center [69, 93] width 81 height 181
drag, startPoint x: 104, startPoint y: 80, endPoint x: 107, endPoint y: 106, distance: 26.0
click at [107, 106] on div "#ECEAE4 **** **** **** **** **** **** ****** ***** My Colors" at bounding box center [69, 93] width 81 height 181
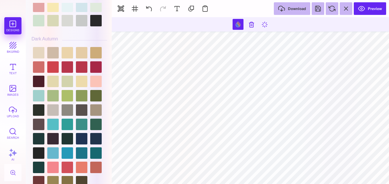
scroll to position [433, 0]
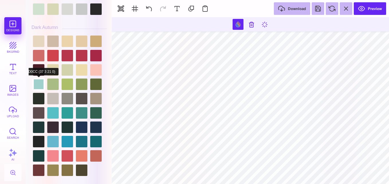
click at [44, 78] on div at bounding box center [38, 83] width 11 height 11
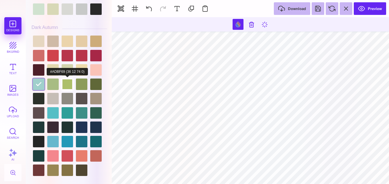
click at [62, 78] on div at bounding box center [67, 83] width 11 height 11
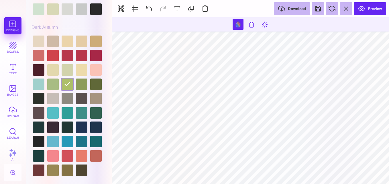
click at [53, 64] on div at bounding box center [70, 105] width 76 height 143
click at [54, 66] on div at bounding box center [52, 69] width 11 height 11
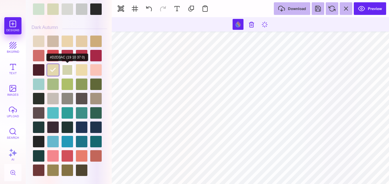
click at [71, 68] on div at bounding box center [67, 69] width 11 height 11
click at [84, 68] on div at bounding box center [81, 69] width 11 height 11
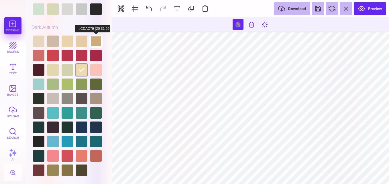
click at [98, 37] on div at bounding box center [95, 41] width 11 height 11
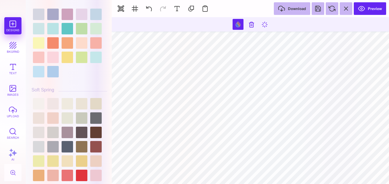
scroll to position [926, 0]
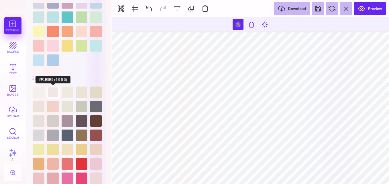
click at [52, 90] on div at bounding box center [52, 92] width 11 height 11
click at [69, 91] on div at bounding box center [67, 92] width 11 height 11
click at [89, 92] on div at bounding box center [70, 178] width 76 height 186
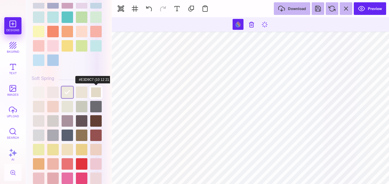
click at [99, 96] on div at bounding box center [95, 92] width 11 height 11
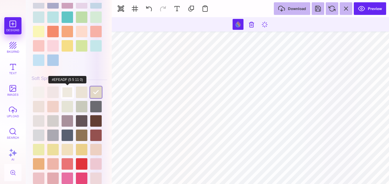
click at [70, 96] on div at bounding box center [67, 92] width 11 height 11
type input "#EFEADF"
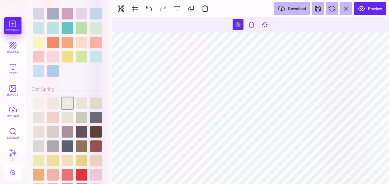
scroll to position [915, 0]
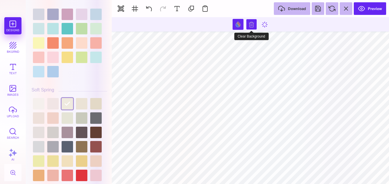
drag, startPoint x: 258, startPoint y: 25, endPoint x: 254, endPoint y: 23, distance: 4.0
click at [254, 23] on section at bounding box center [250, 24] width 277 height 14
click at [254, 23] on button at bounding box center [251, 24] width 10 height 10
